Goal: Contribute content

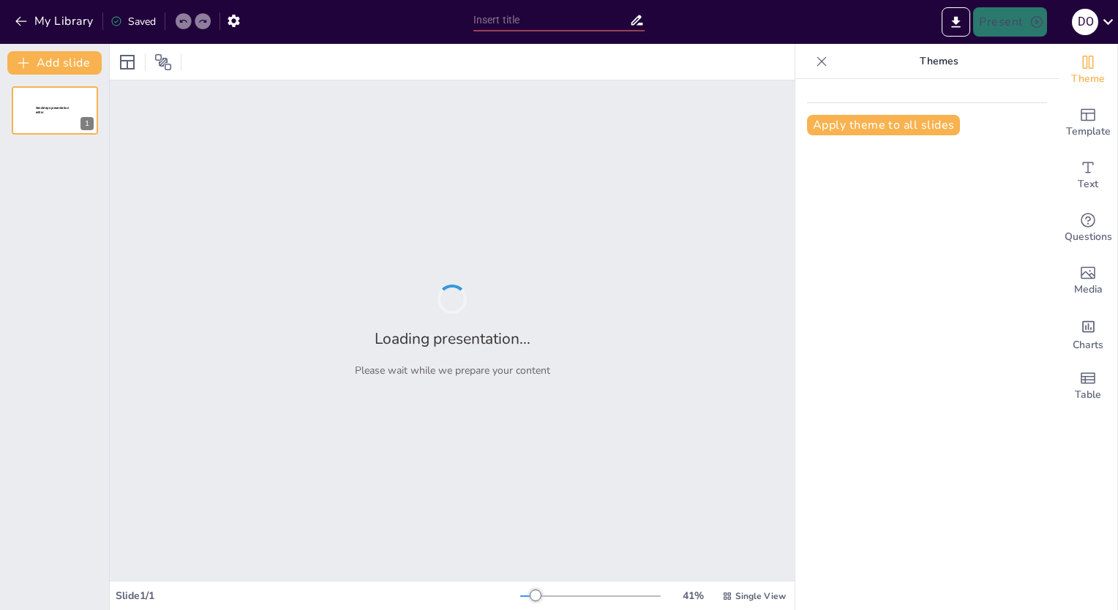
type input "Target Demographics and Product Offerings: A Study of [DEMOGRAPHIC_DATA]-Focuse…"
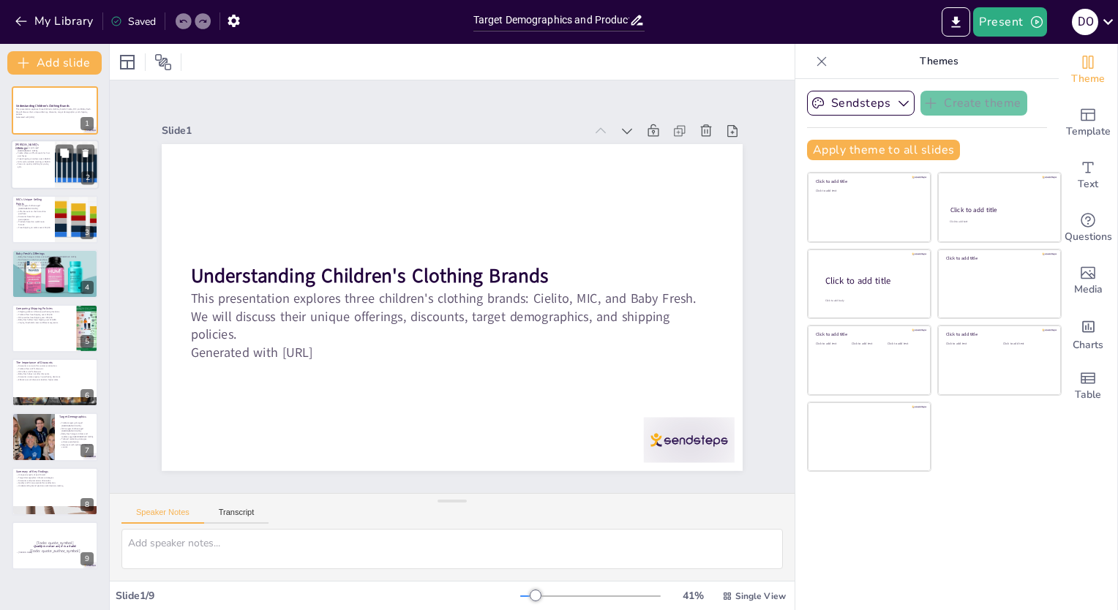
click at [36, 177] on div at bounding box center [55, 165] width 88 height 50
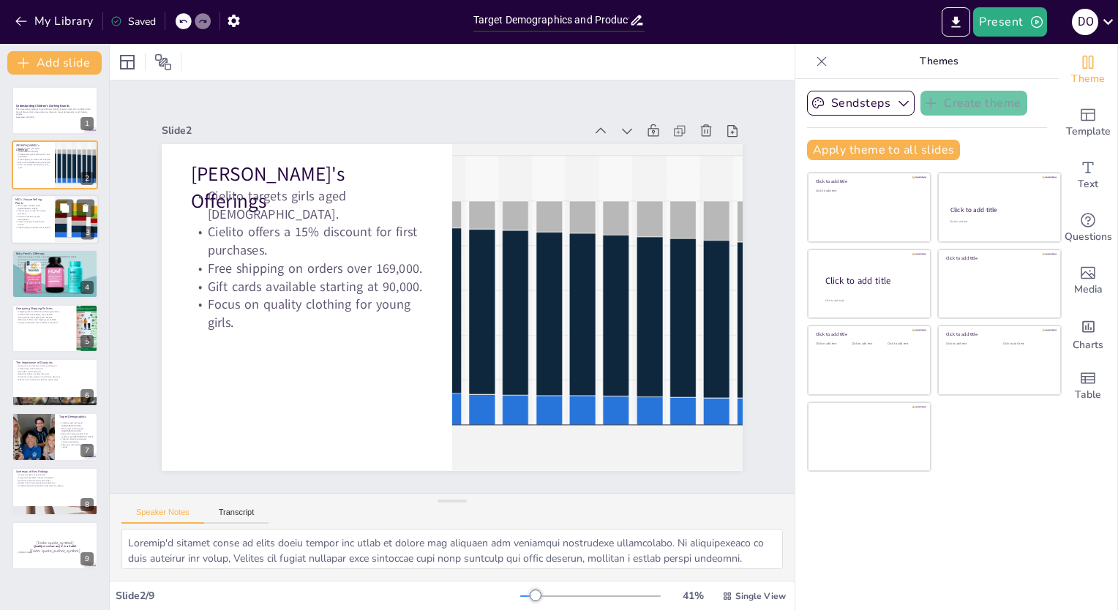
click at [39, 230] on div at bounding box center [55, 220] width 88 height 50
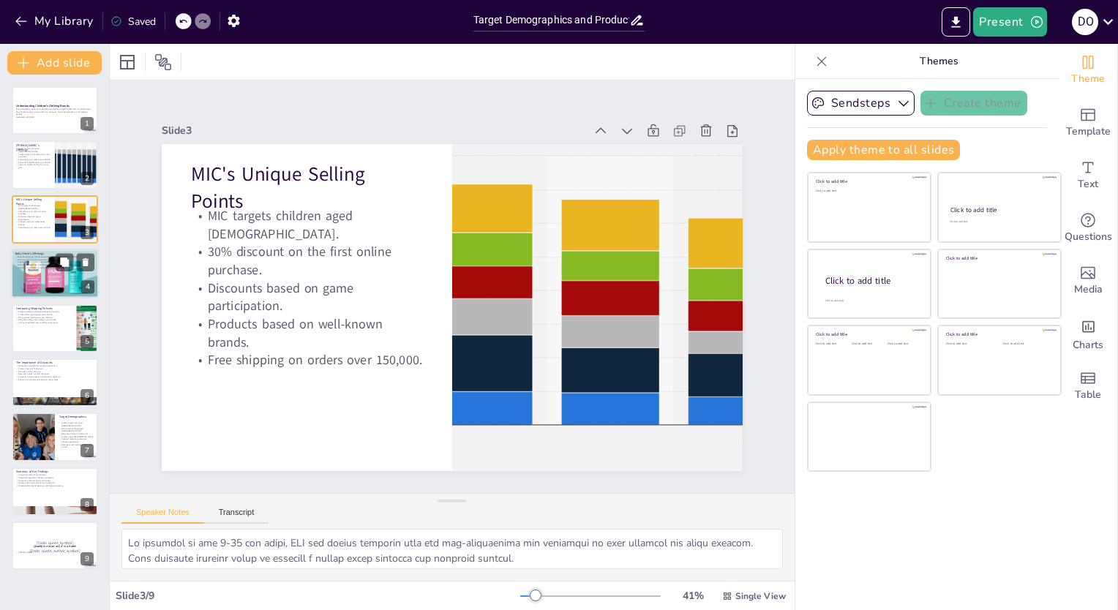
click at [26, 271] on div at bounding box center [55, 274] width 89 height 50
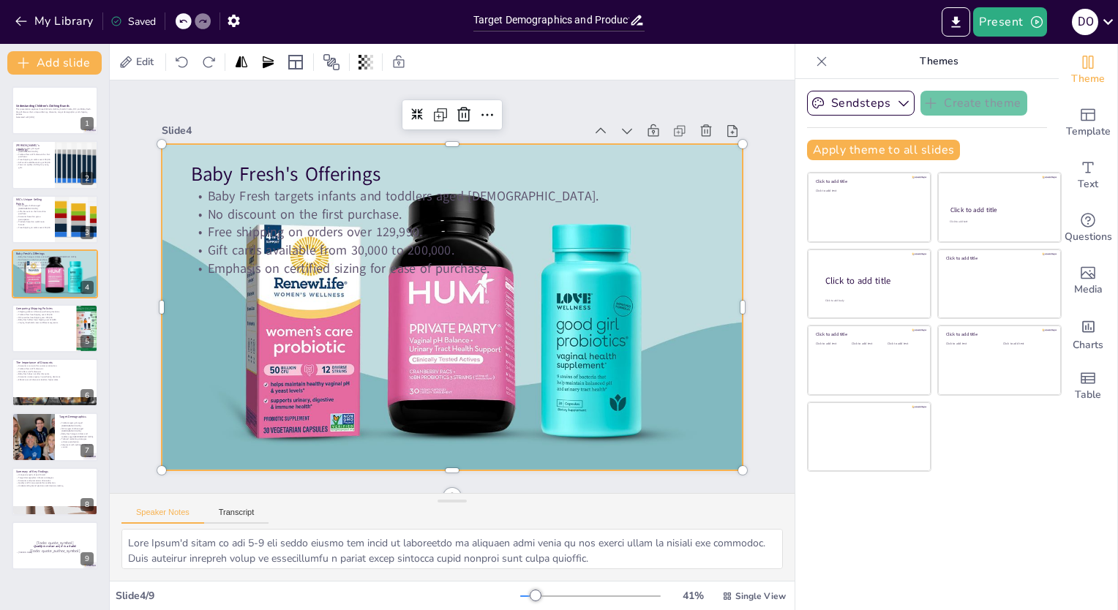
click at [417, 315] on div at bounding box center [447, 306] width 636 height 440
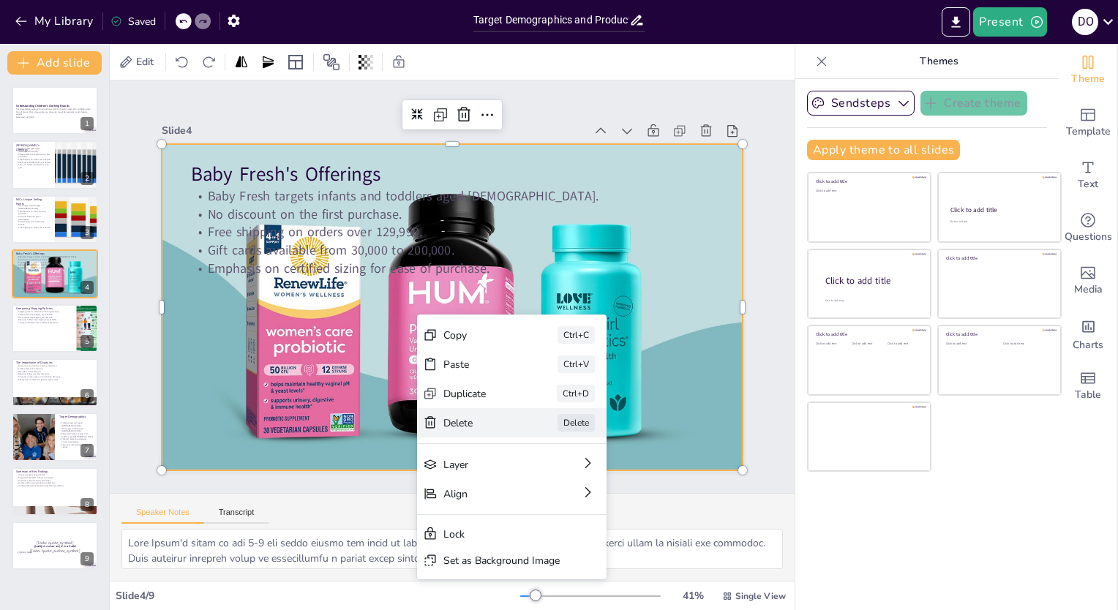
click at [642, 516] on div "Delete" at bounding box center [661, 526] width 39 height 21
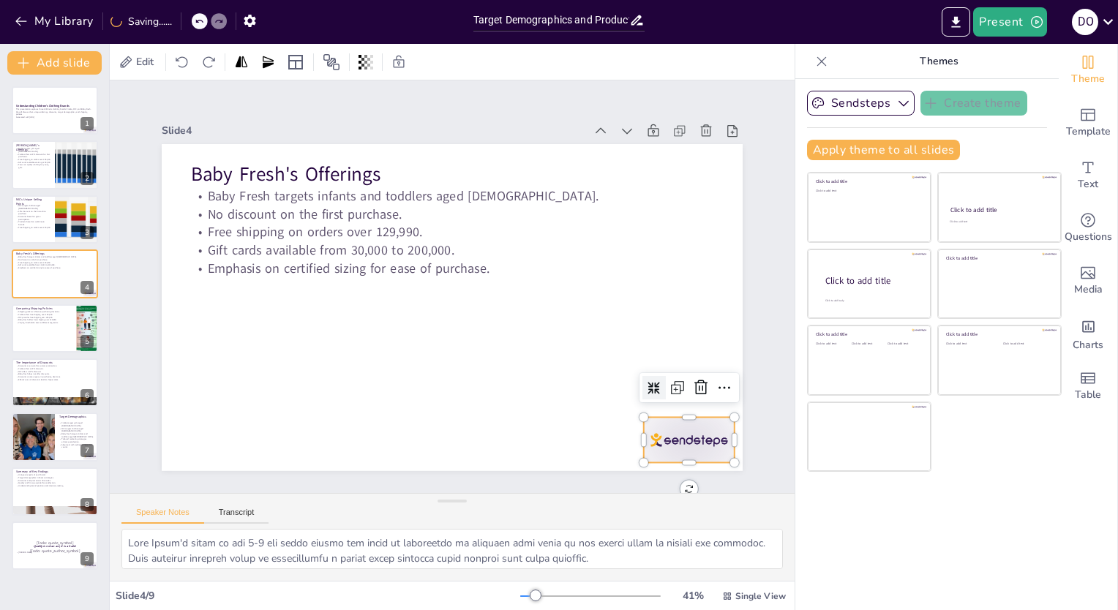
click at [691, 454] on div at bounding box center [652, 485] width 98 height 63
click at [684, 426] on icon at bounding box center [674, 436] width 20 height 20
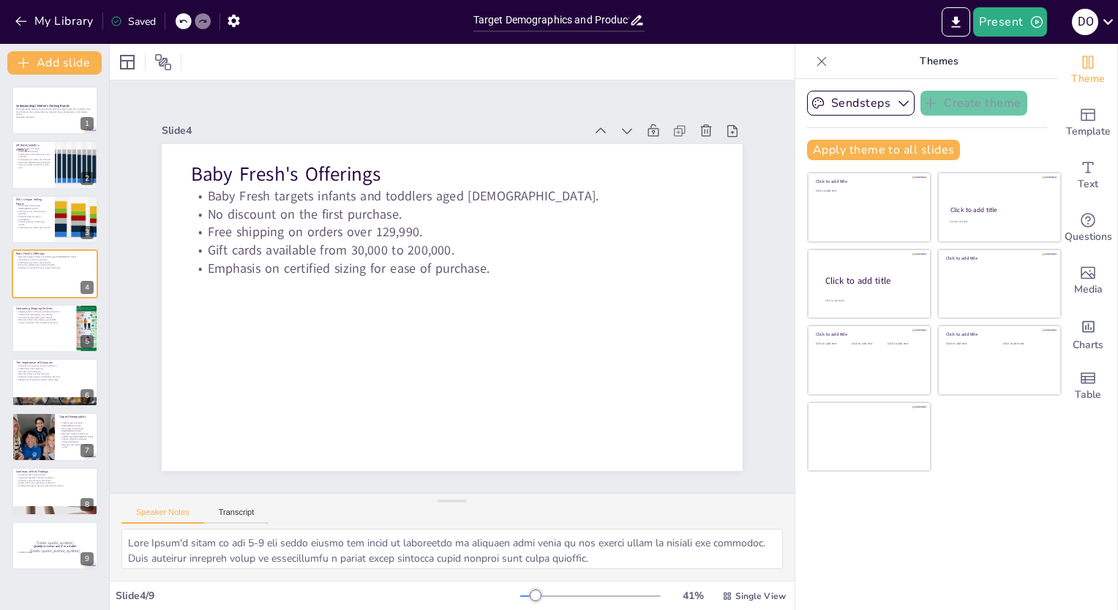
click at [528, 360] on div "Slide 1 Understanding Children's Clothing Brands This presentation explores thr…" at bounding box center [452, 287] width 779 height 604
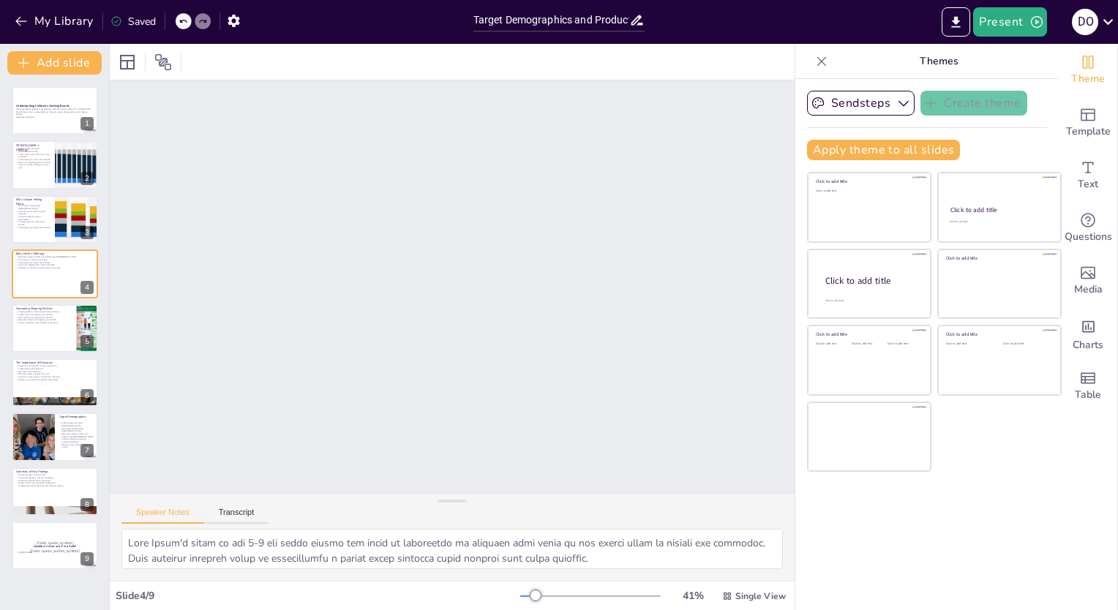
click at [574, 379] on div "Slide 1 Understanding Children's Clothing Brands This presentation explores thr…" at bounding box center [452, 287] width 724 height 482
click at [568, 378] on div "Slide 1 Understanding Children's Clothing Brands This presentation explores thr…" at bounding box center [452, 287] width 724 height 482
click at [571, 387] on div "Slide 1 Understanding Children's Clothing Brands This presentation explores thr…" at bounding box center [452, 287] width 724 height 482
click at [184, 20] on icon at bounding box center [183, 21] width 9 height 9
click at [64, 209] on icon at bounding box center [64, 207] width 9 height 9
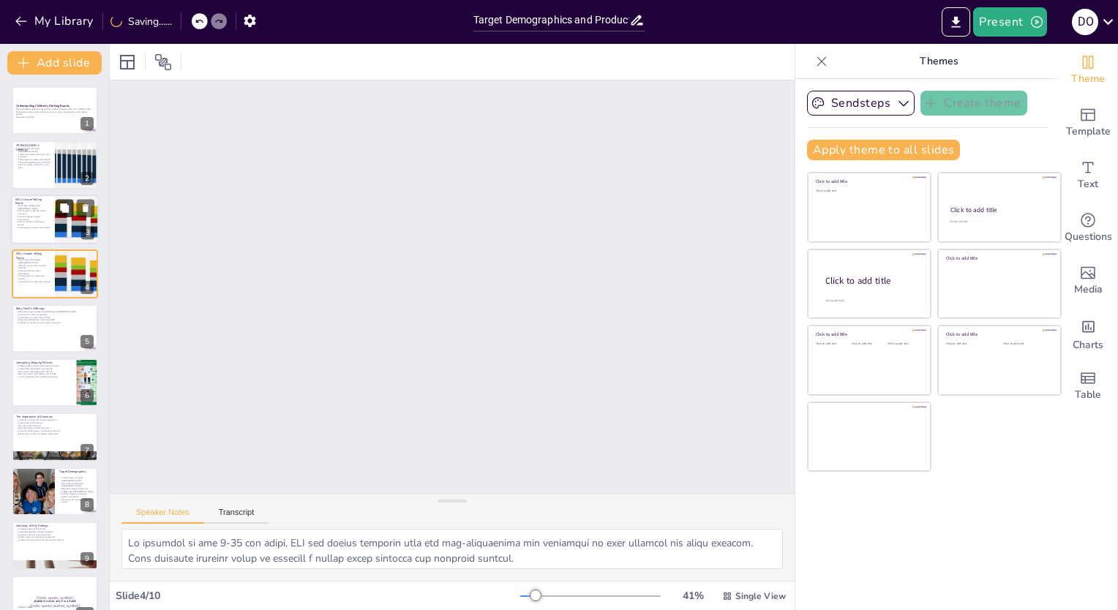
click at [27, 221] on p "Products based on well-known brands." at bounding box center [32, 223] width 35 height 5
click at [40, 160] on p "Gift cards available starting at 90,000." at bounding box center [33, 161] width 34 height 3
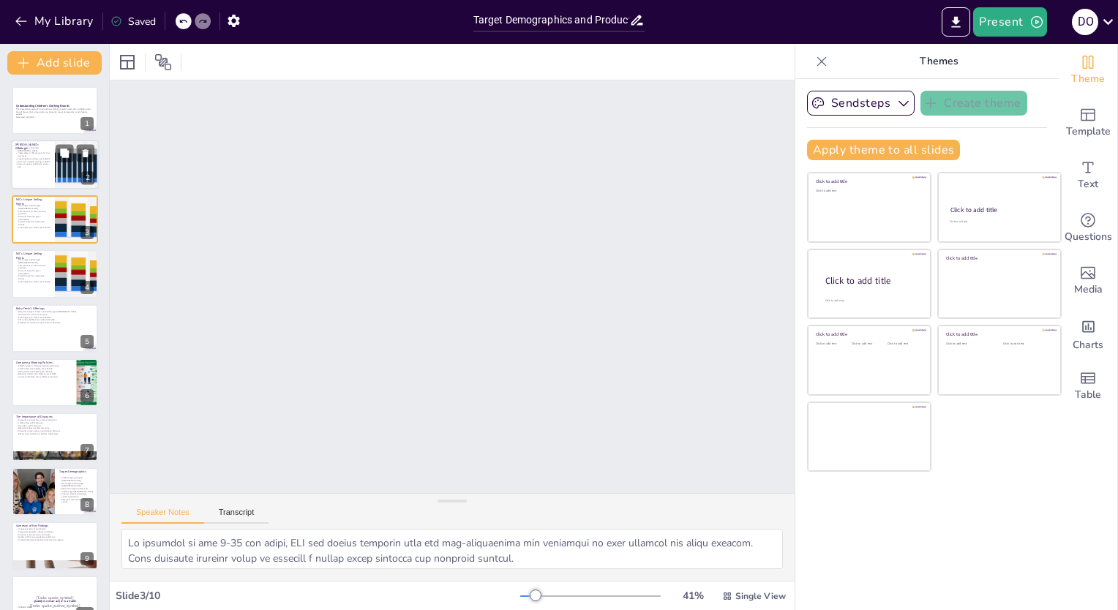
type textarea "[PERSON_NAME]'s primary focus on young girls allows the brand to tailor its pro…"
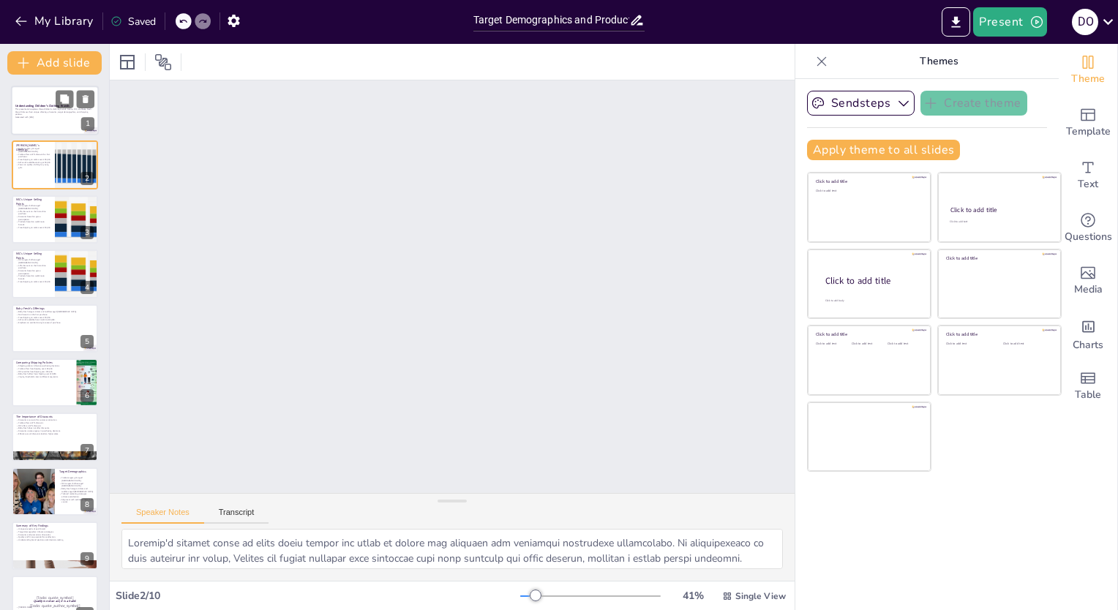
click at [38, 104] on strong "Understanding Children's Clothing Brands" at bounding box center [42, 106] width 54 height 4
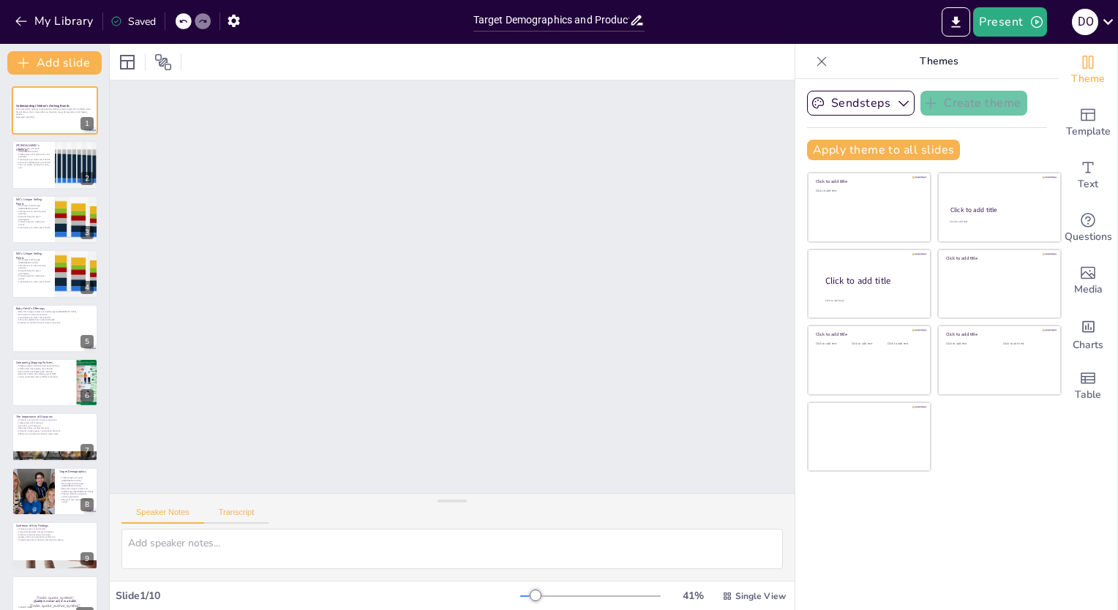
click at [211, 516] on button "Transcript" at bounding box center [236, 516] width 65 height 16
click at [166, 512] on button "Speaker Notes" at bounding box center [162, 516] width 83 height 16
click at [720, 480] on div "Slide 1 Understanding Children's Clothing Brands This presentation explores thr…" at bounding box center [646, 453] width 1287 height 887
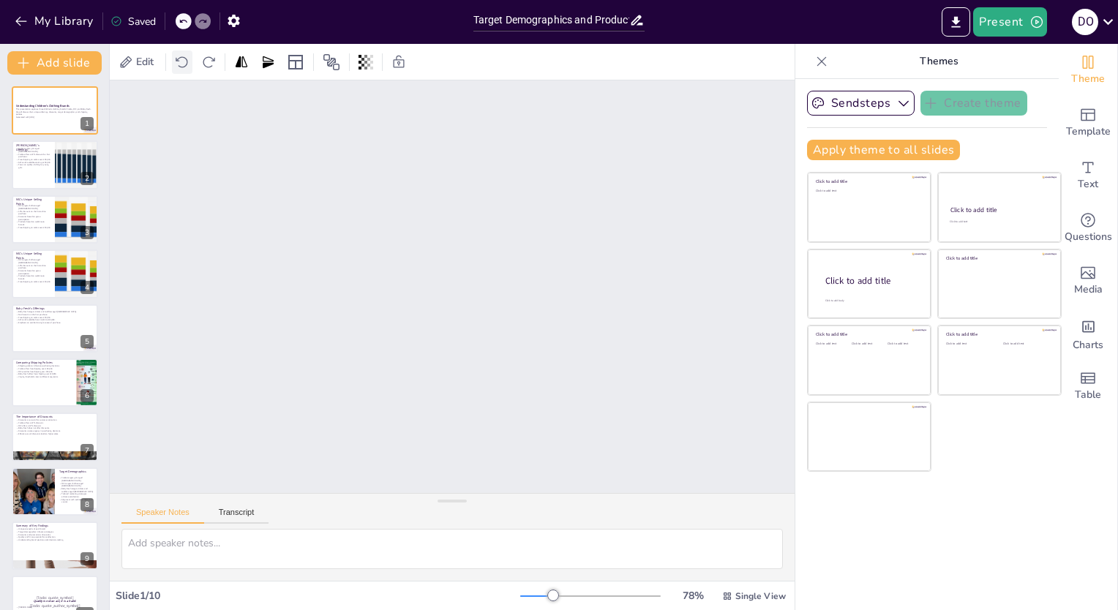
click at [181, 61] on icon at bounding box center [182, 62] width 15 height 15
click at [182, 61] on icon at bounding box center [182, 62] width 15 height 15
click at [181, 61] on icon at bounding box center [182, 62] width 15 height 15
click at [184, 20] on icon at bounding box center [183, 21] width 9 height 9
click at [181, 20] on icon at bounding box center [183, 21] width 9 height 9
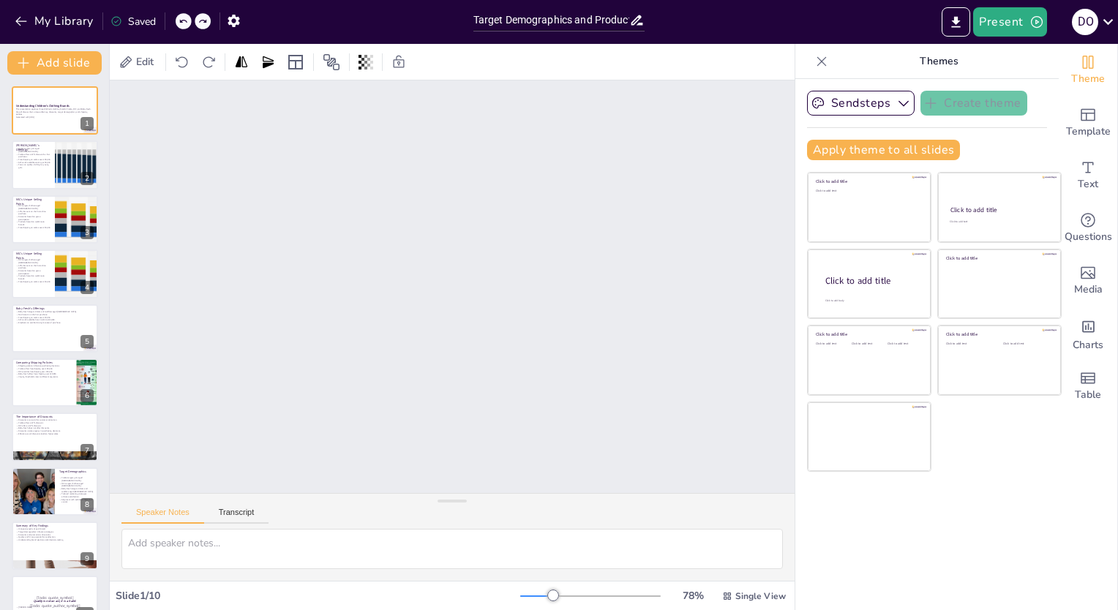
click at [184, 20] on icon at bounding box center [183, 21] width 9 height 9
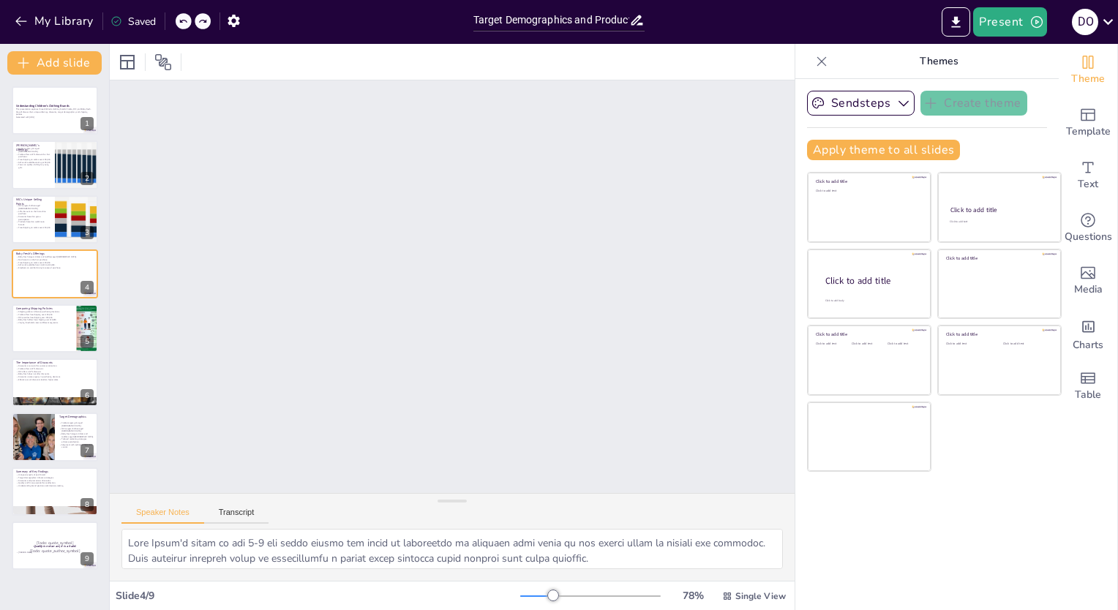
click at [184, 20] on icon at bounding box center [183, 21] width 9 height 9
click at [31, 215] on p "Discounts based on game participation." at bounding box center [32, 217] width 35 height 5
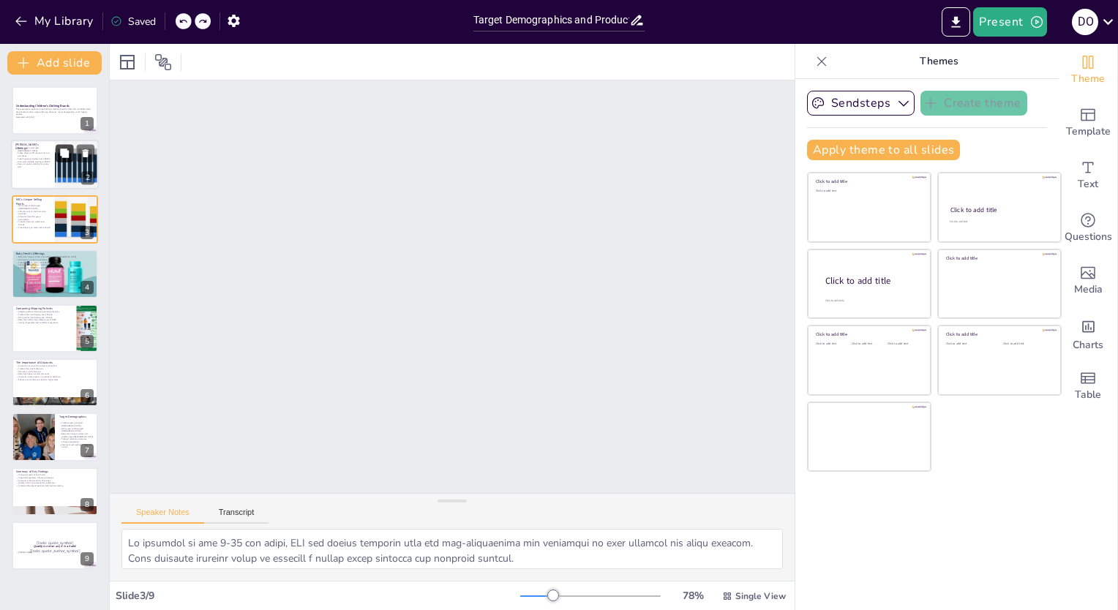
click at [59, 154] on button at bounding box center [65, 154] width 18 height 18
type textarea "[PERSON_NAME]'s primary focus on young girls allows the brand to tailor its pro…"
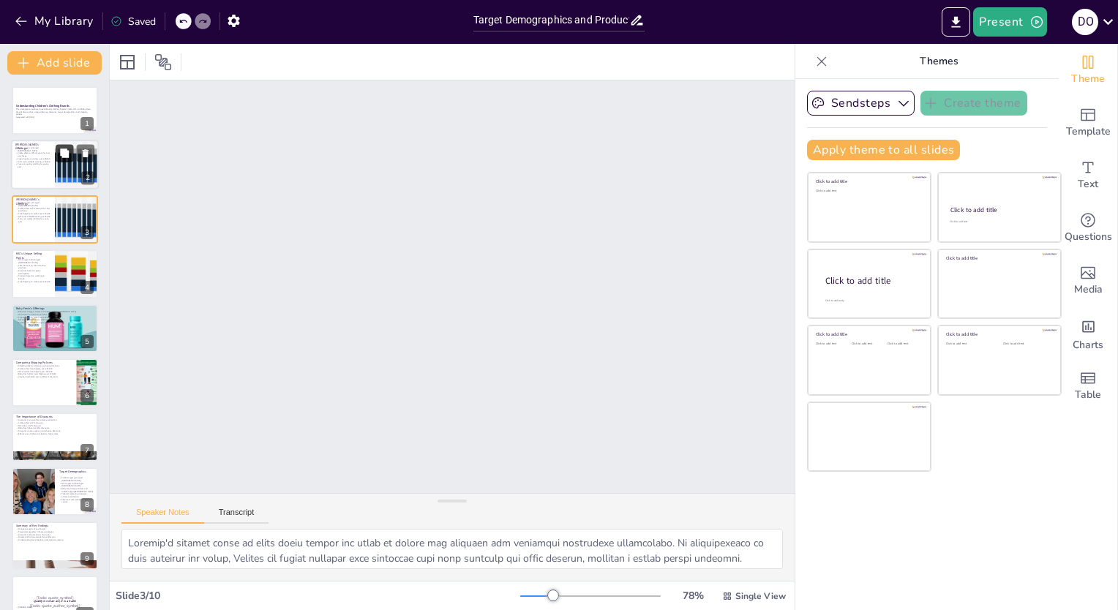
click at [56, 97] on button at bounding box center [65, 100] width 18 height 18
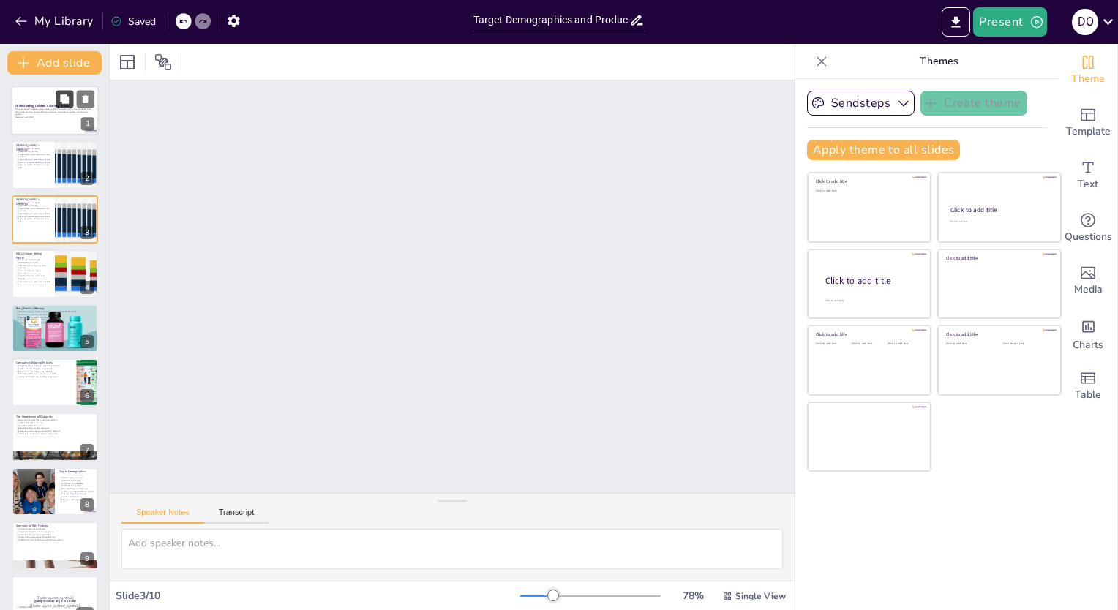
scroll to position [0, 0]
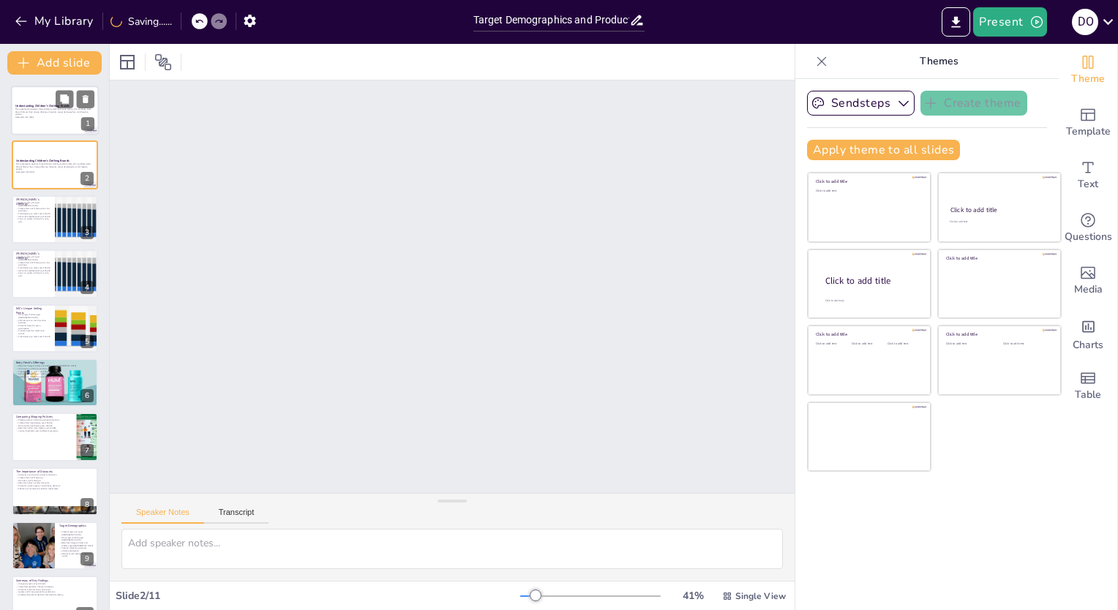
click at [30, 116] on p "Generated with [URL]" at bounding box center [54, 117] width 79 height 3
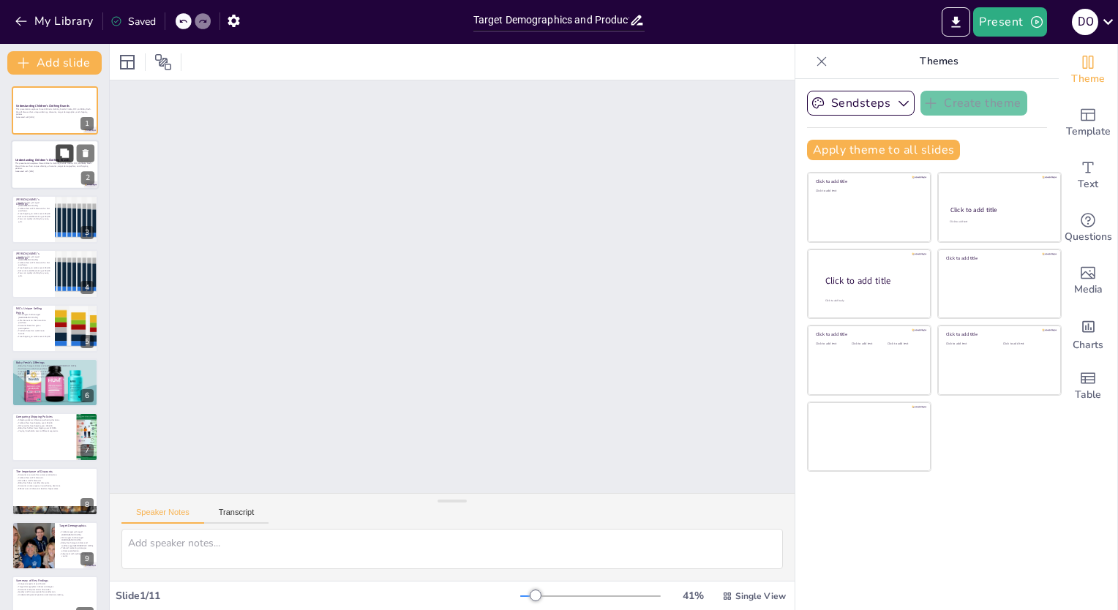
click at [56, 155] on button at bounding box center [65, 154] width 18 height 18
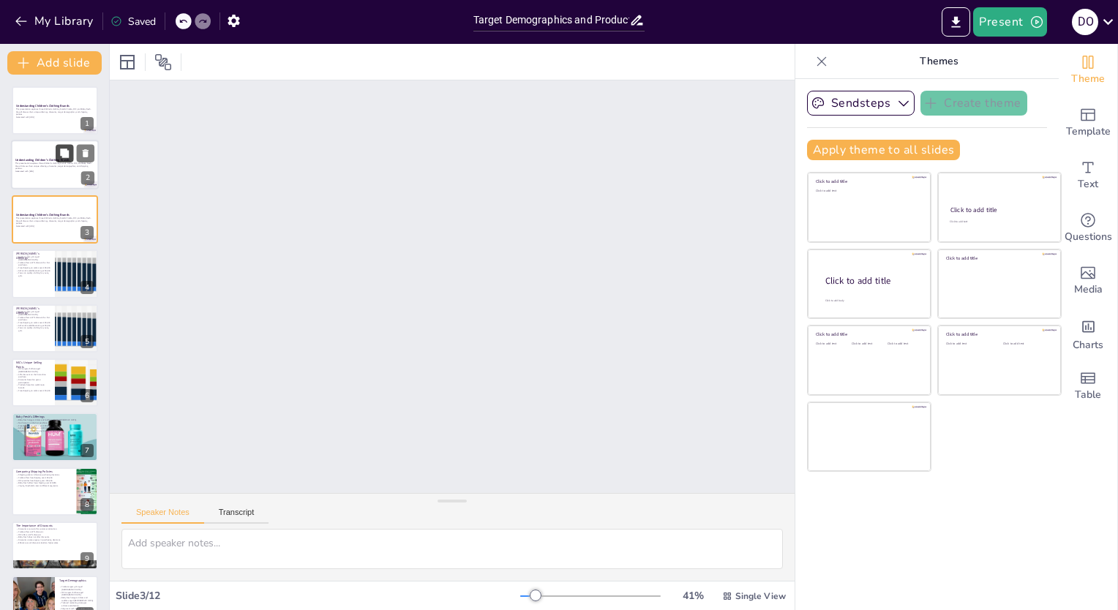
click at [37, 221] on p "This presentation explores three children's clothing brands: Cielito, MIC, and …" at bounding box center [55, 221] width 78 height 8
click at [41, 272] on p "Focus on quality clothing for young girls." at bounding box center [32, 274] width 35 height 5
type textarea "[PERSON_NAME]'s primary focus on young girls allows the brand to tailor its pro…"
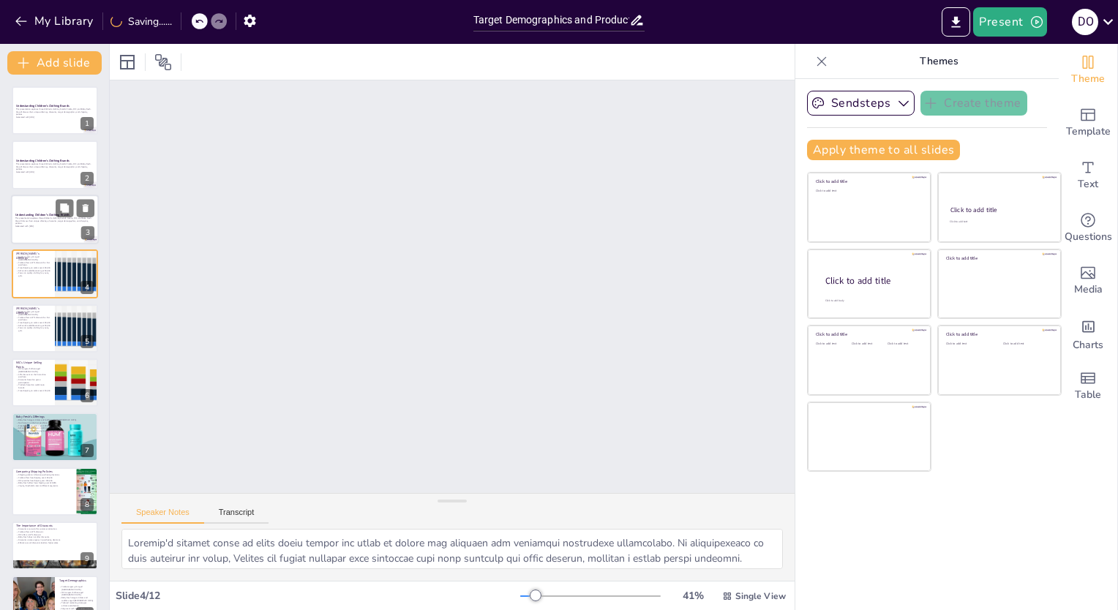
click at [32, 215] on strong "Understanding Children's Clothing Brands" at bounding box center [42, 215] width 54 height 4
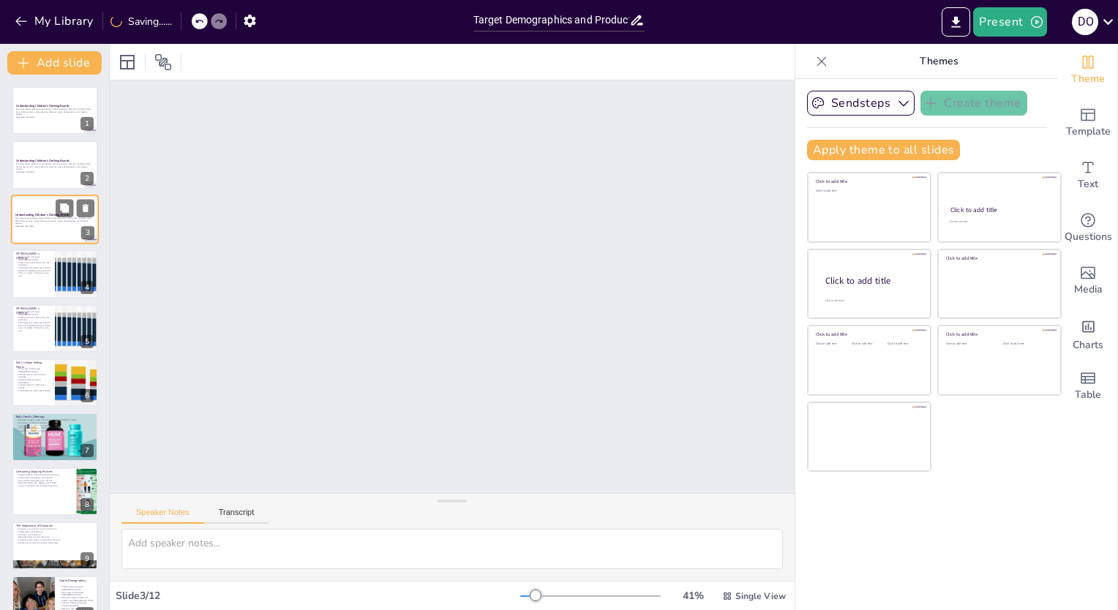
click at [30, 166] on p "This presentation explores three children's clothing brands: Cielito, MIC, and …" at bounding box center [55, 166] width 78 height 8
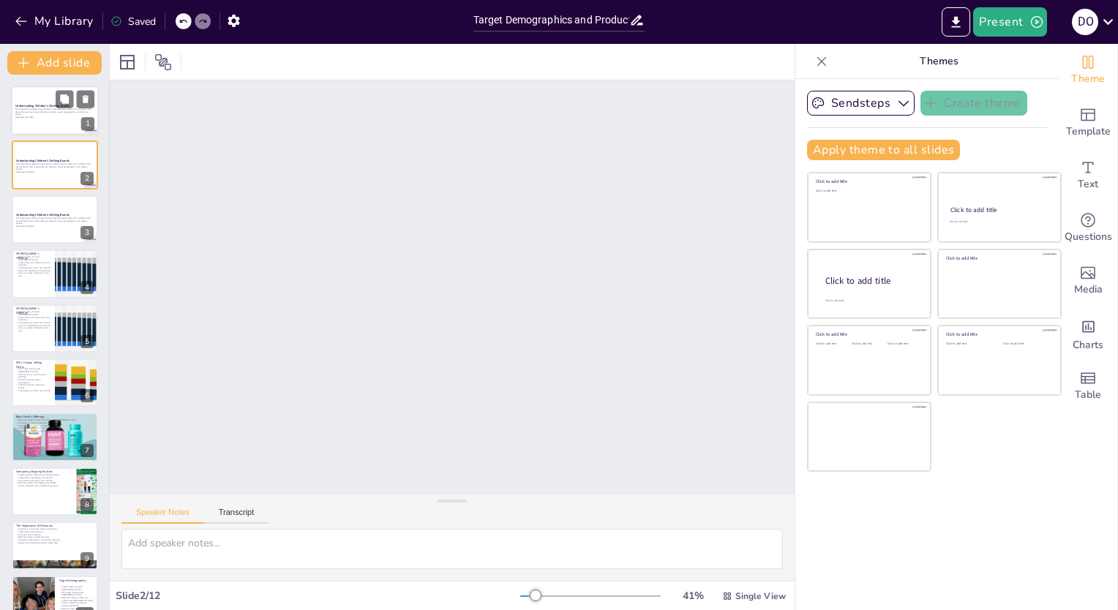
click at [35, 105] on strong "Understanding Children's Clothing Brands" at bounding box center [42, 106] width 54 height 4
click at [56, 210] on button at bounding box center [65, 209] width 18 height 18
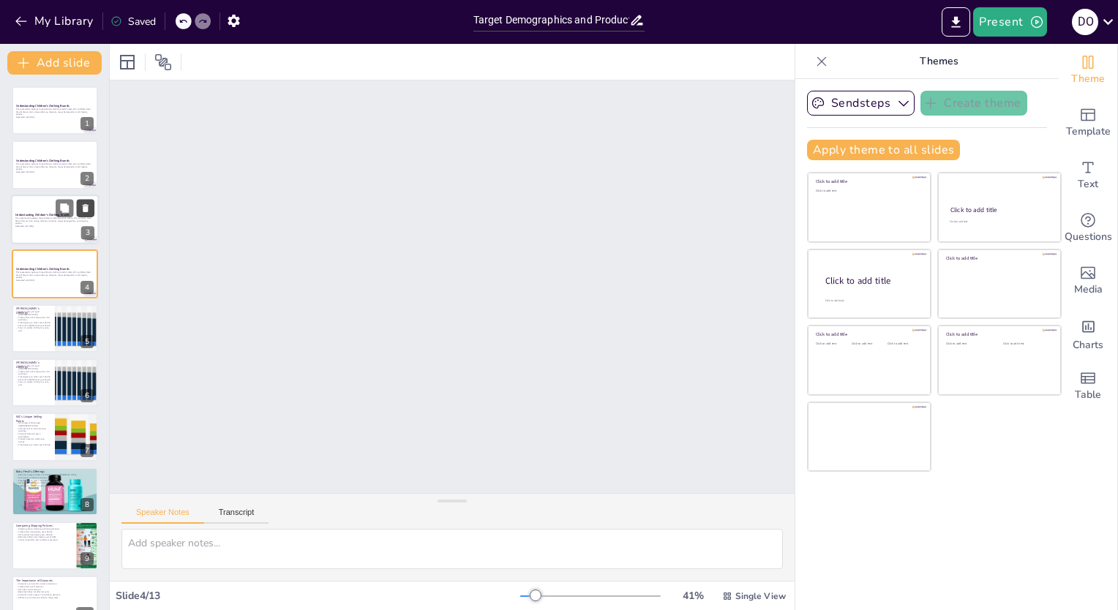
click at [86, 208] on icon at bounding box center [86, 208] width 6 height 8
type textarea "[PERSON_NAME]'s primary focus on young girls allows the brand to tailor its pro…"
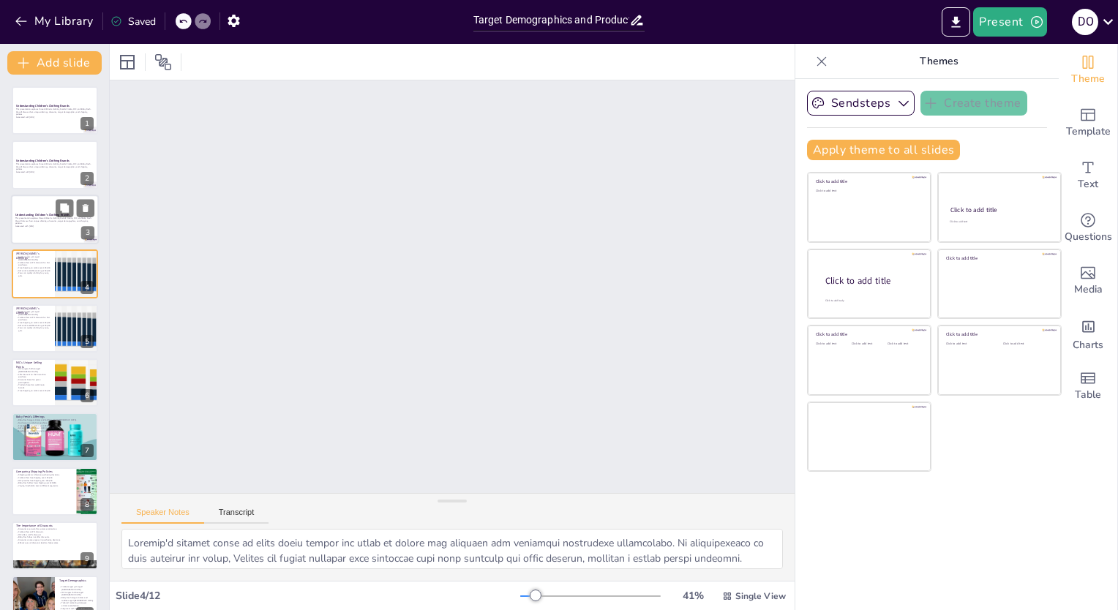
click at [28, 205] on div at bounding box center [55, 220] width 88 height 50
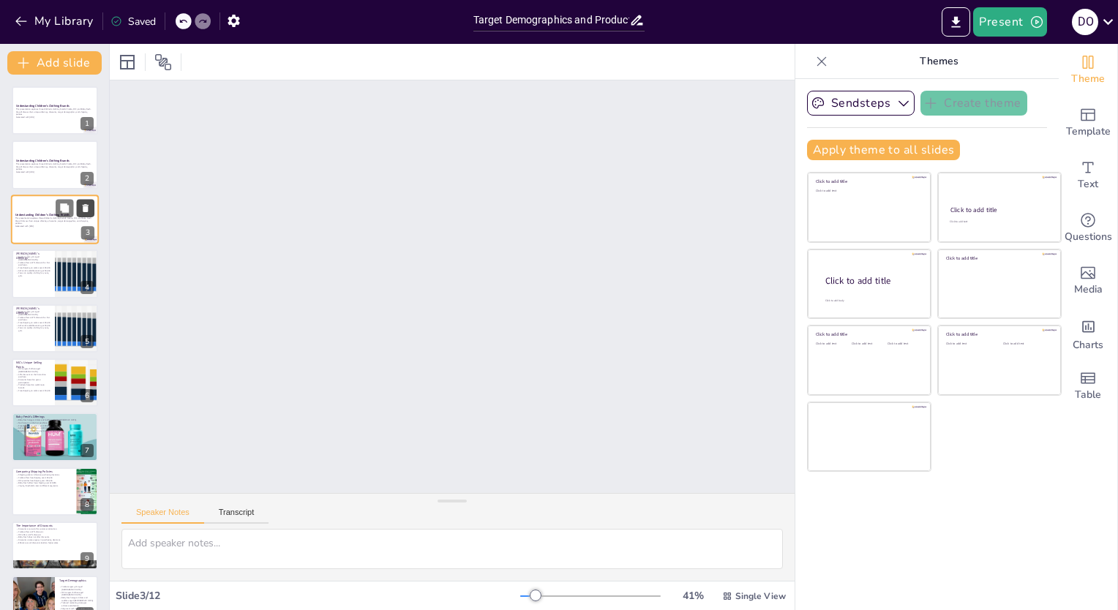
click at [85, 208] on icon at bounding box center [86, 208] width 6 height 8
type textarea "[PERSON_NAME]'s primary focus on young girls allows the brand to tailor its pro…"
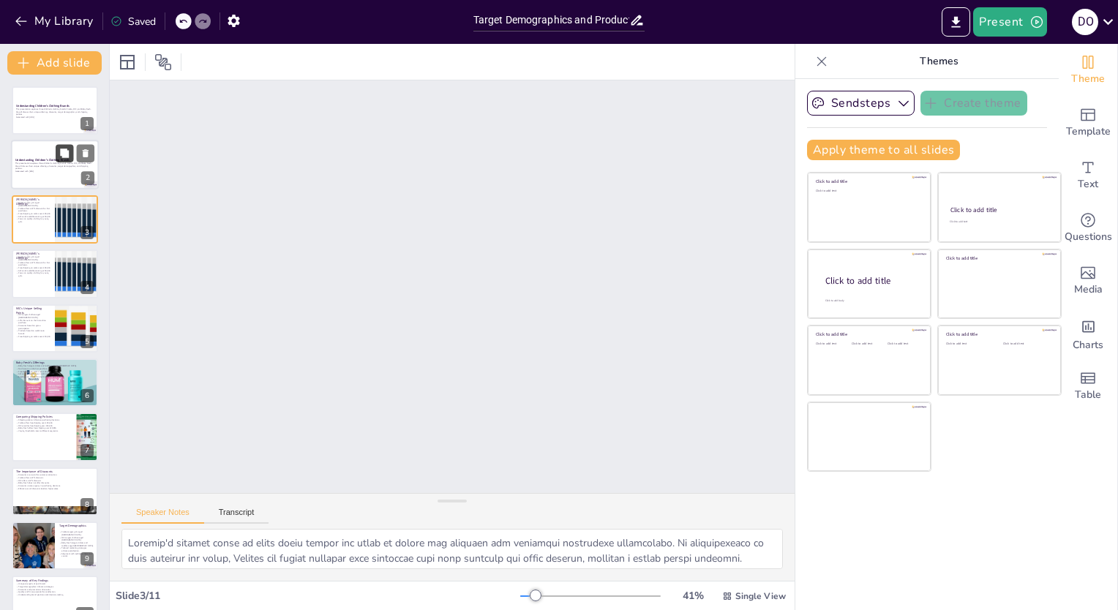
click at [59, 155] on icon at bounding box center [64, 154] width 10 height 10
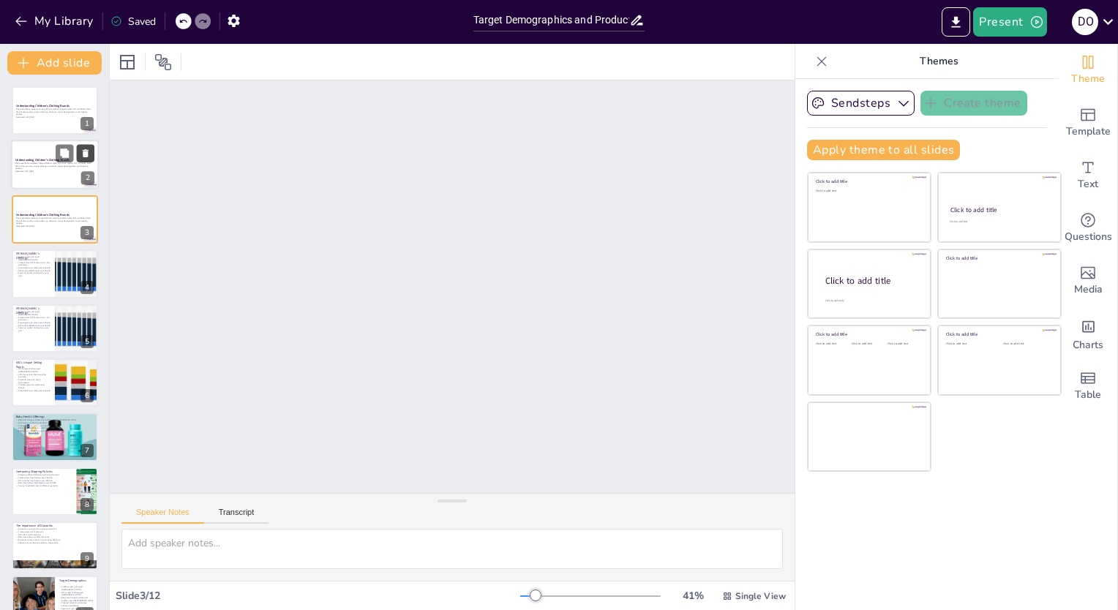
click at [88, 154] on icon at bounding box center [85, 154] width 10 height 10
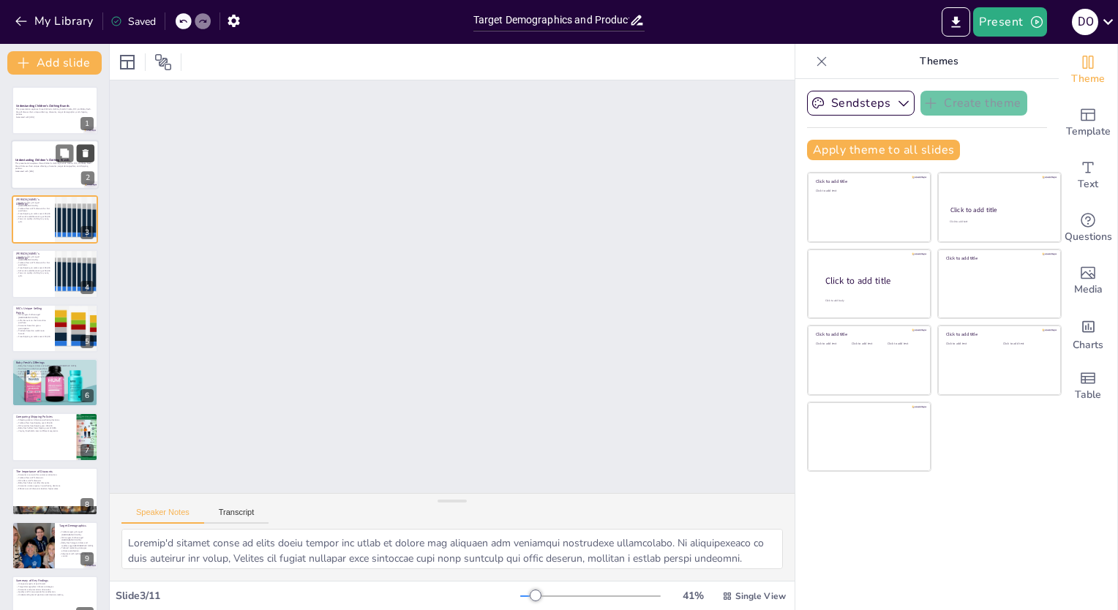
click at [56, 208] on button at bounding box center [65, 209] width 18 height 18
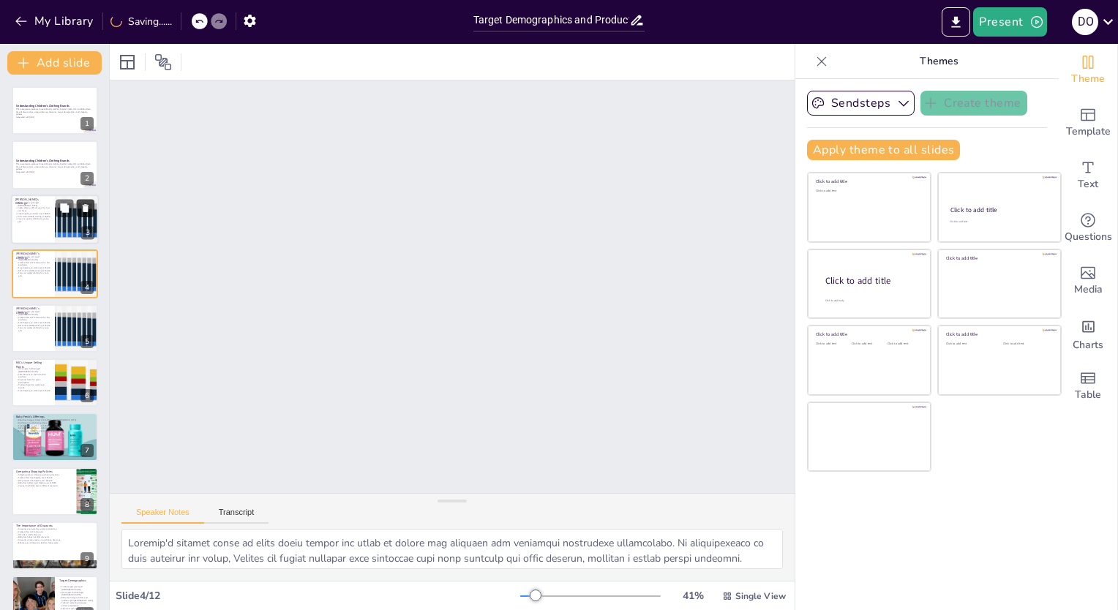
click at [85, 206] on icon at bounding box center [86, 208] width 6 height 8
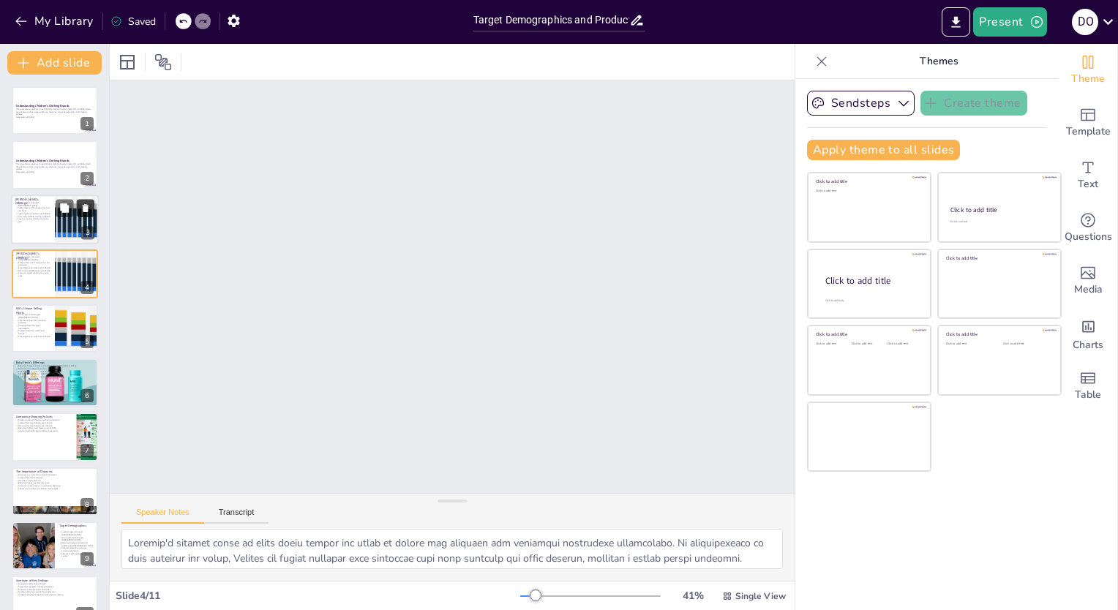
click at [85, 208] on icon at bounding box center [86, 208] width 6 height 8
type textarea "By focusing on the 4-14 age range, MIC can design products that are age-appropr…"
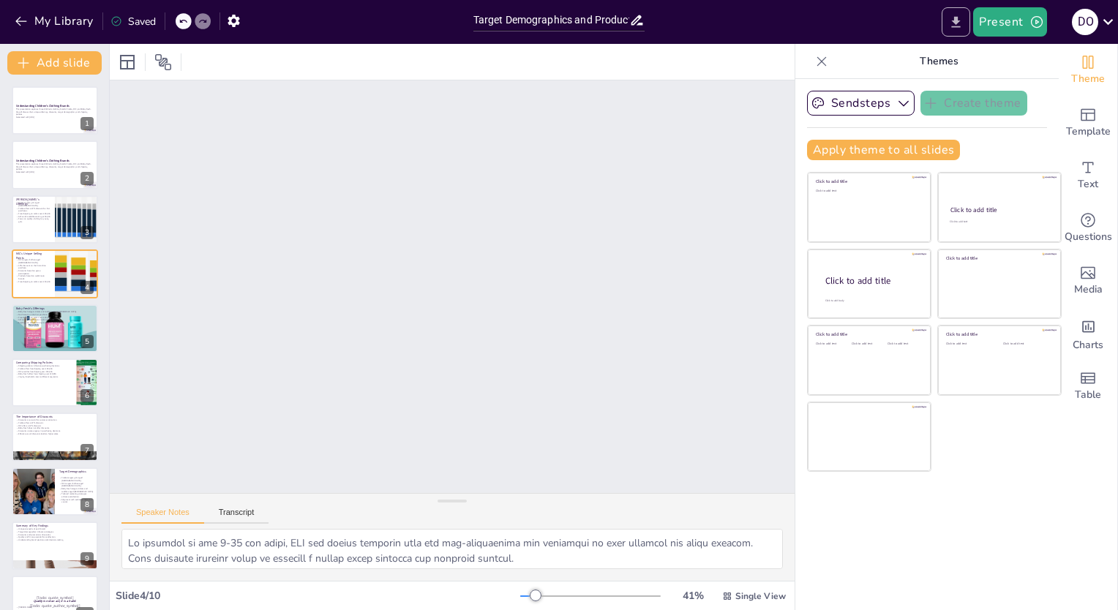
click at [954, 22] on icon "Export to PowerPoint" at bounding box center [955, 22] width 15 height 15
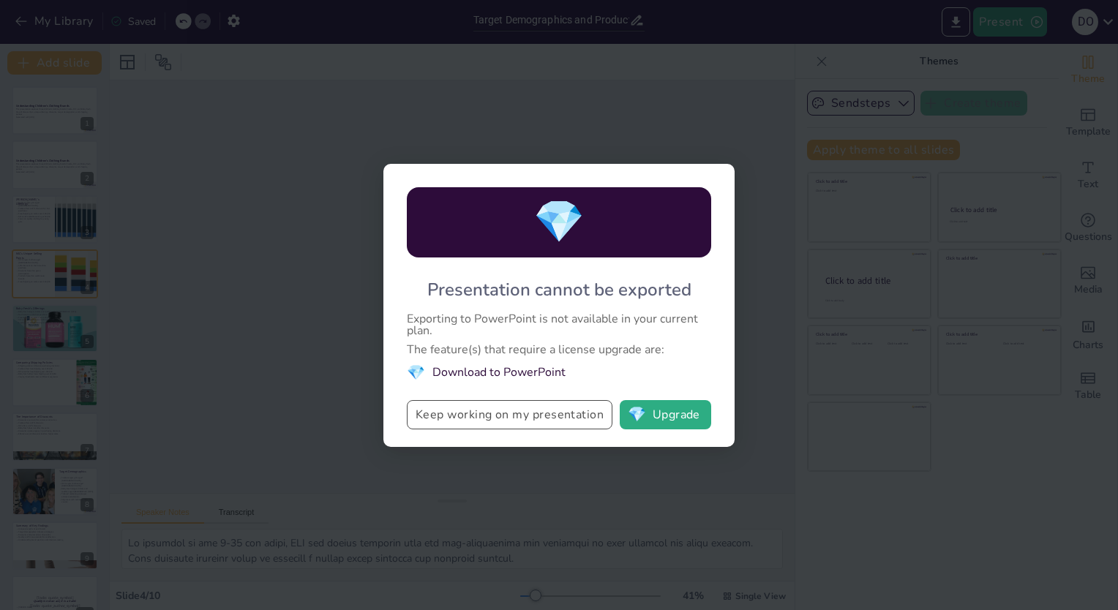
click at [533, 407] on button "Keep working on my presentation" at bounding box center [510, 414] width 206 height 29
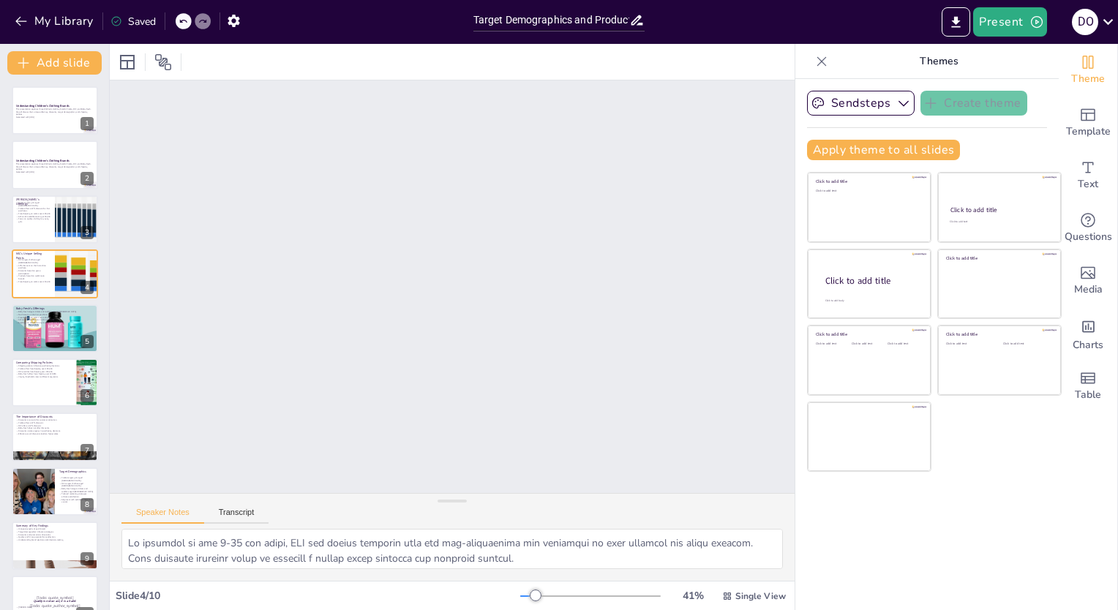
click at [875, 91] on button "Sendsteps" at bounding box center [861, 103] width 108 height 25
click at [863, 162] on div "Sendsteps" at bounding box center [873, 152] width 132 height 29
click at [1092, 18] on div "D O" at bounding box center [1085, 22] width 26 height 26
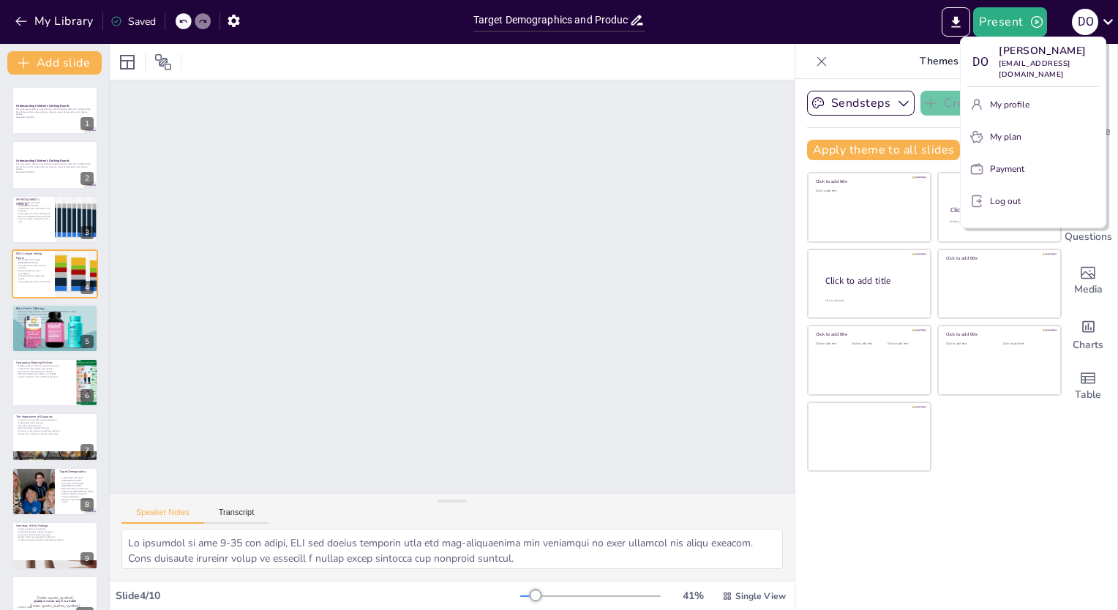
click at [1001, 23] on div at bounding box center [559, 305] width 1118 height 610
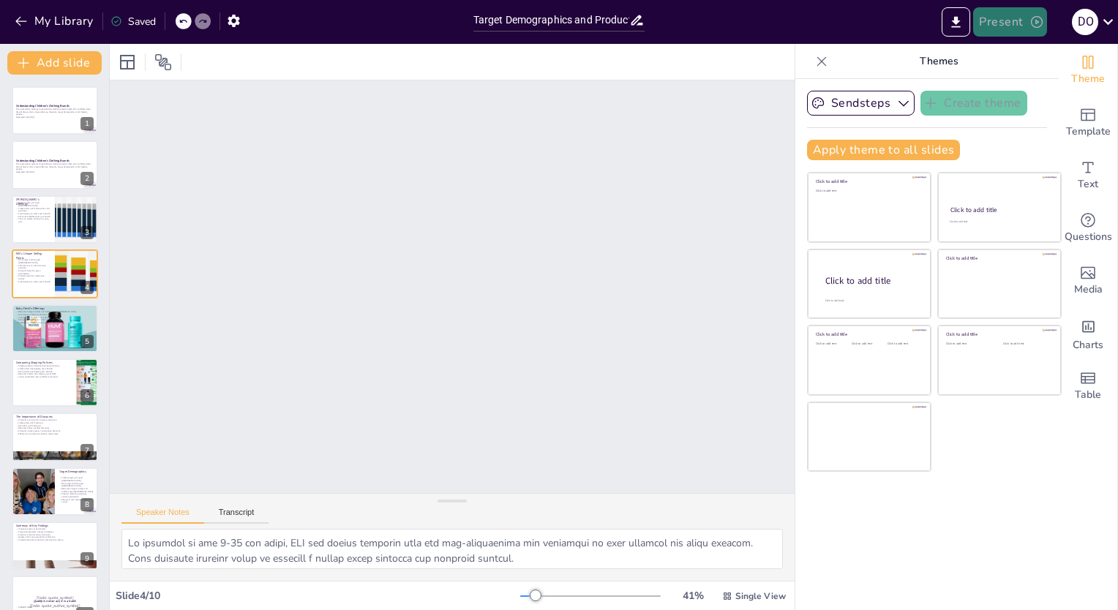
click at [1010, 19] on button "Present" at bounding box center [1009, 21] width 73 height 29
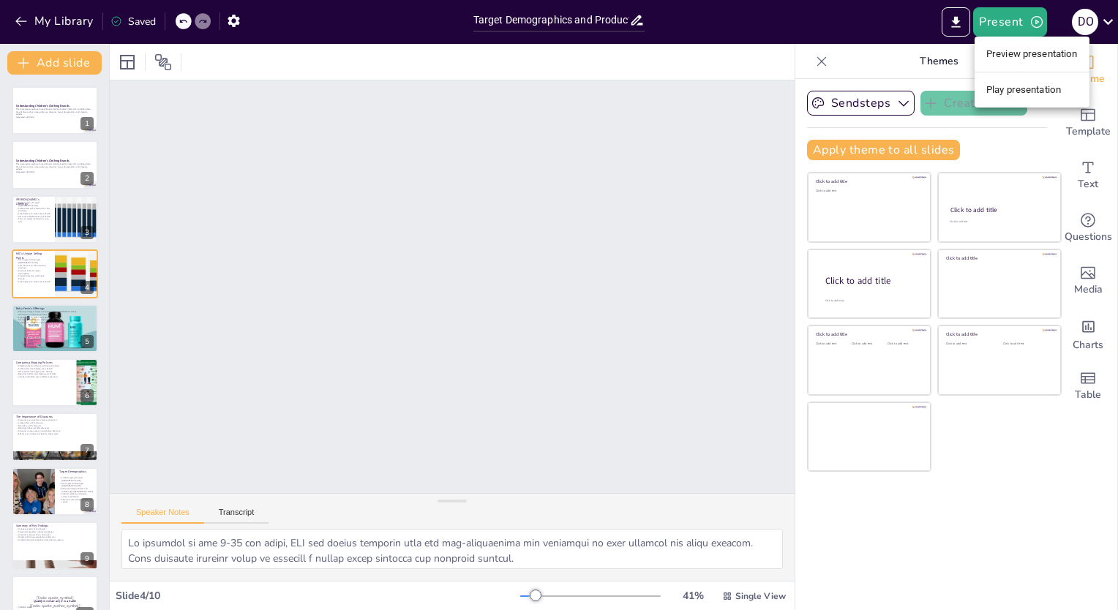
click at [866, 485] on div at bounding box center [559, 305] width 1118 height 610
click at [1094, 20] on div "D O" at bounding box center [1085, 22] width 26 height 26
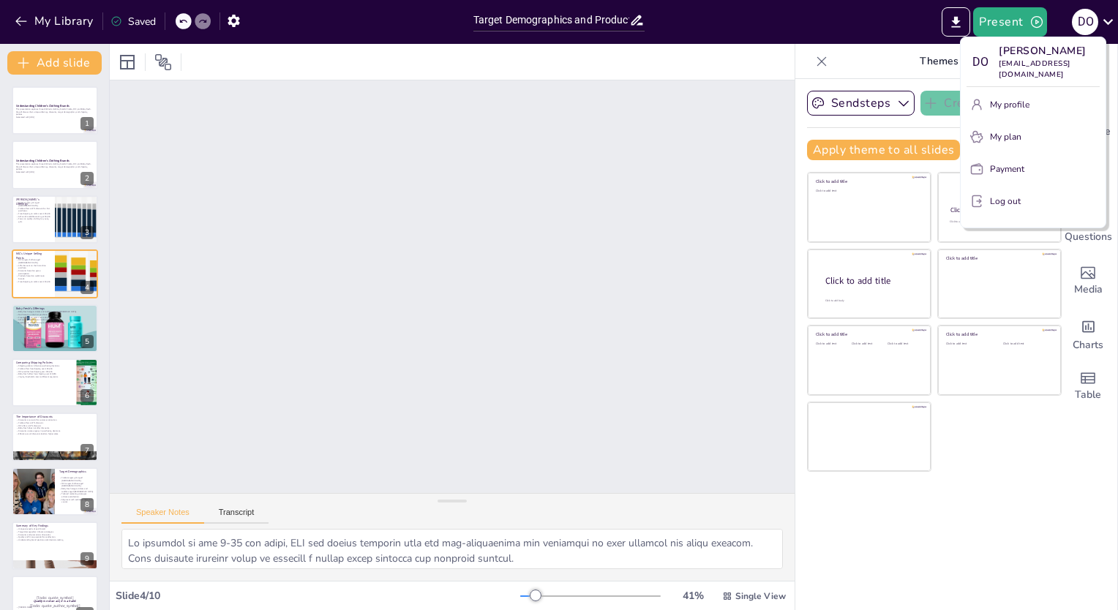
click at [1008, 208] on p "Log out" at bounding box center [1005, 201] width 31 height 13
